Goal: Task Accomplishment & Management: Use online tool/utility

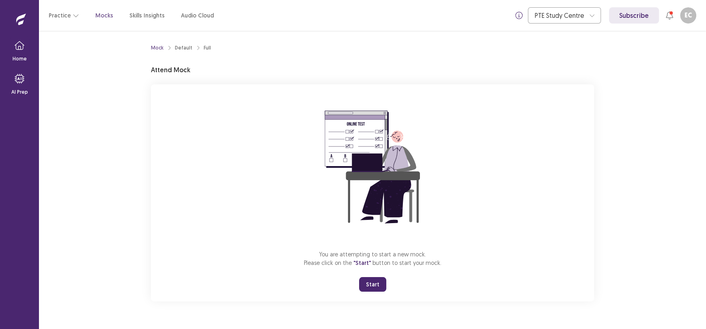
click at [375, 286] on button "Start" at bounding box center [372, 284] width 27 height 15
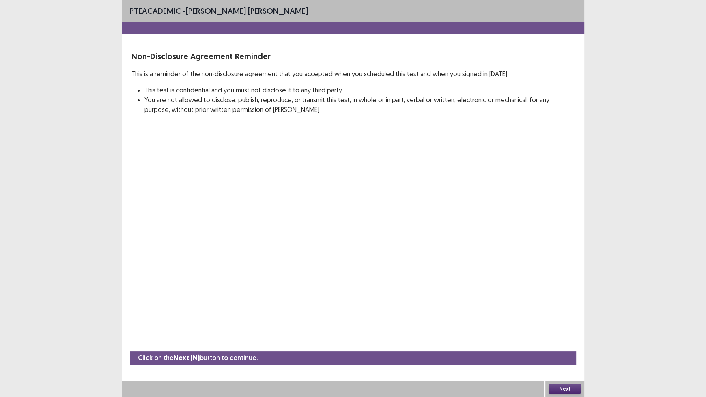
click at [561, 329] on button "Next" at bounding box center [565, 389] width 32 height 10
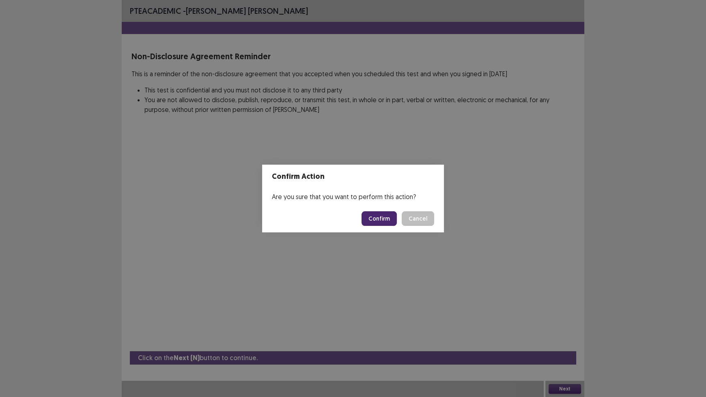
click at [384, 220] on button "Confirm" at bounding box center [379, 219] width 35 height 15
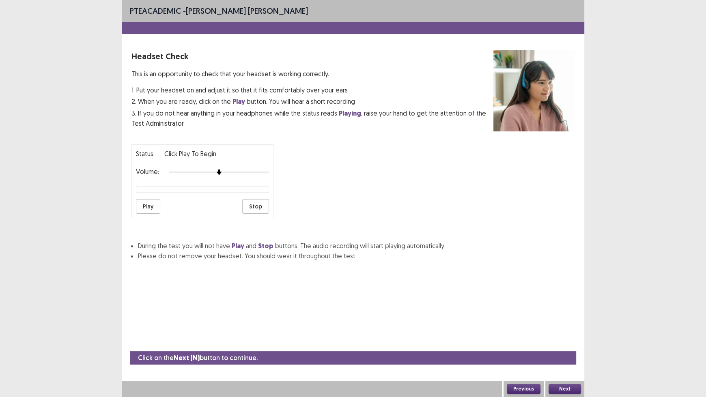
click at [147, 206] on button "Play" at bounding box center [148, 206] width 24 height 15
click at [147, 205] on button "Play" at bounding box center [148, 206] width 24 height 15
click at [149, 203] on button "Play" at bounding box center [148, 206] width 24 height 15
click at [525, 329] on button "Previous" at bounding box center [524, 389] width 34 height 10
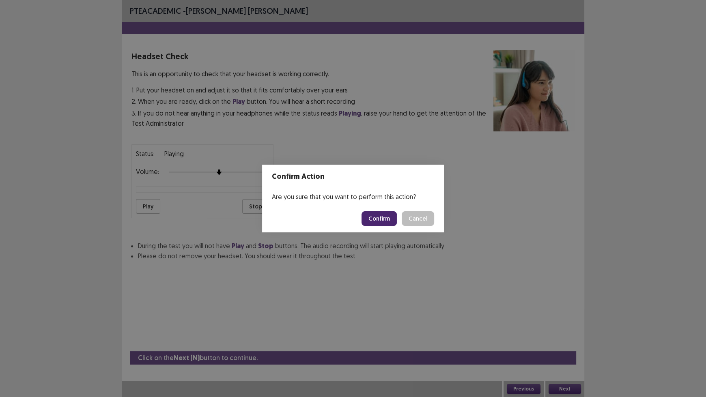
click at [372, 217] on button "Confirm" at bounding box center [379, 219] width 35 height 15
